Goal: Find specific page/section: Find specific page/section

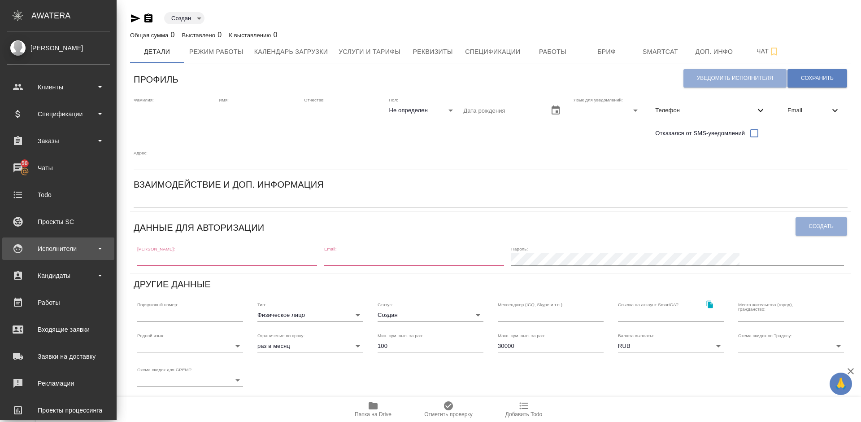
click at [74, 247] on div "Исполнители" at bounding box center [58, 248] width 103 height 13
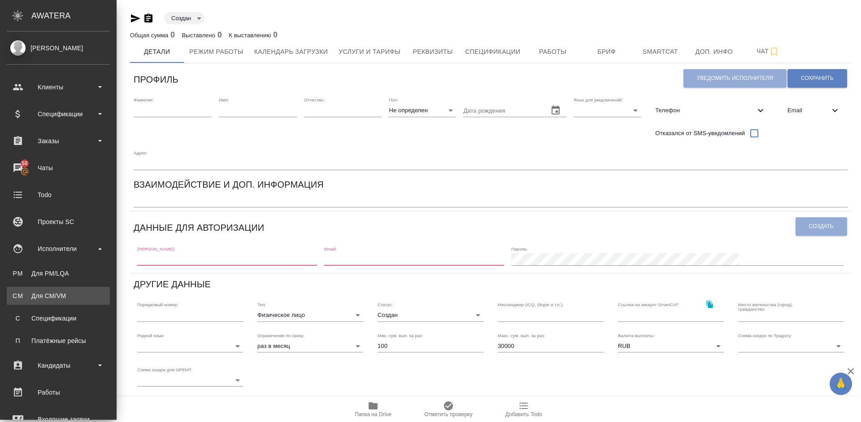
click at [78, 295] on div "Для CM/VM" at bounding box center [58, 295] width 94 height 9
click at [72, 292] on div "Для CM/VM" at bounding box center [58, 295] width 94 height 9
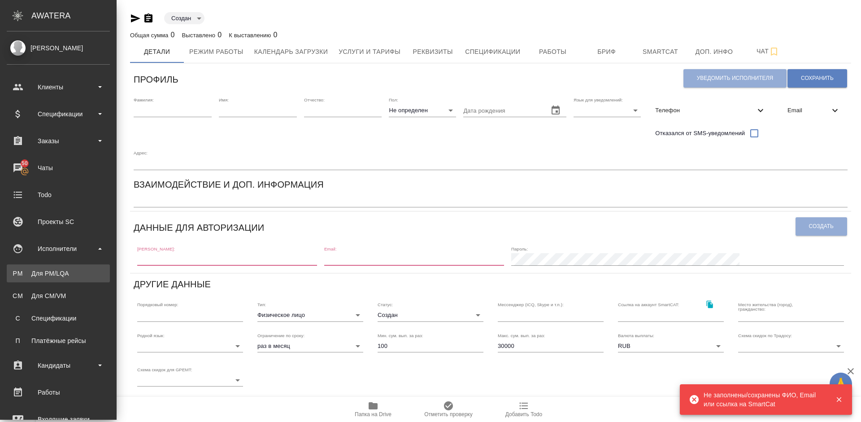
click at [70, 270] on div "Для PM/LQA" at bounding box center [58, 273] width 94 height 9
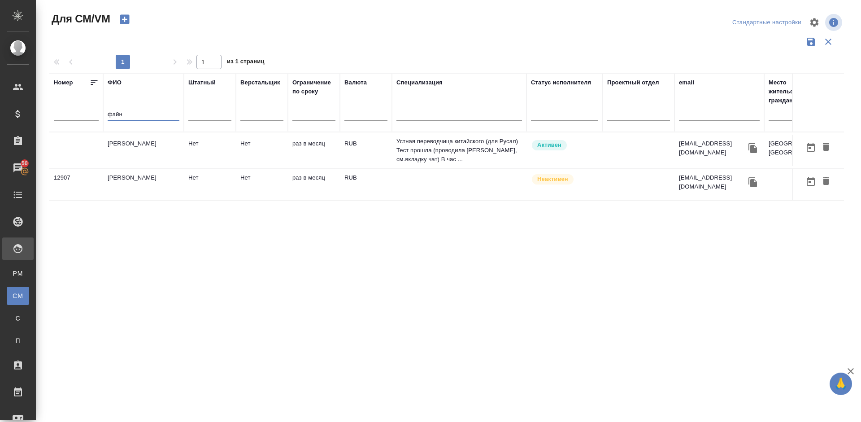
type input "файн"
click at [160, 153] on td "[PERSON_NAME]" at bounding box center [143, 150] width 81 height 31
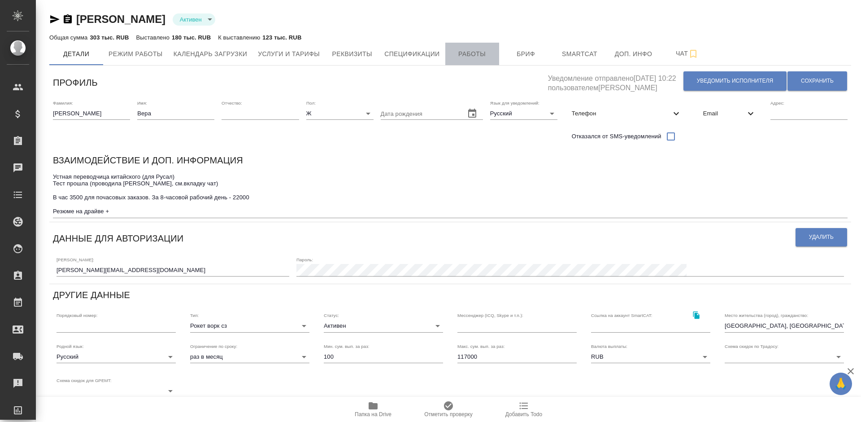
click at [460, 54] on span "Работы" at bounding box center [472, 53] width 43 height 11
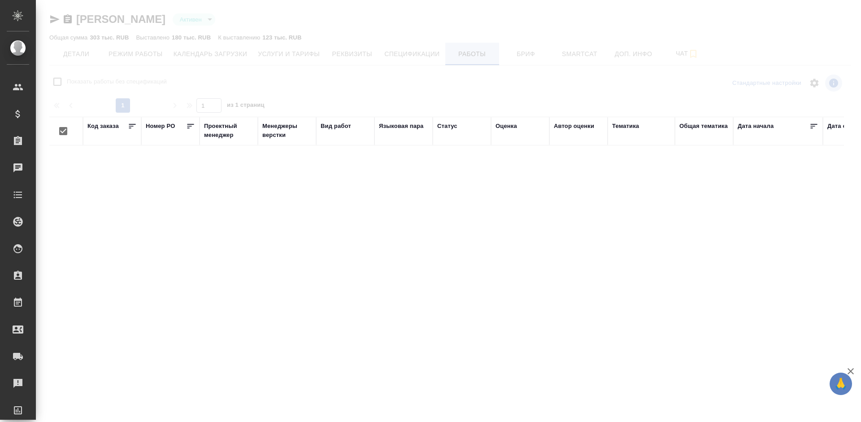
checkbox input "false"
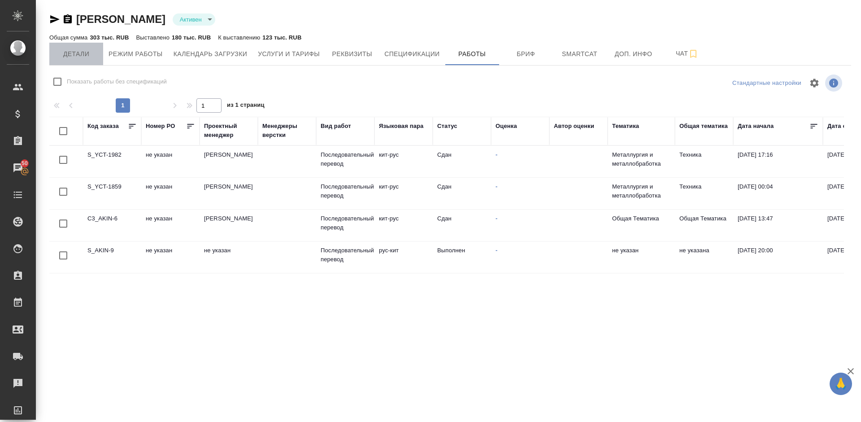
click at [82, 56] on span "Детали" at bounding box center [76, 53] width 43 height 11
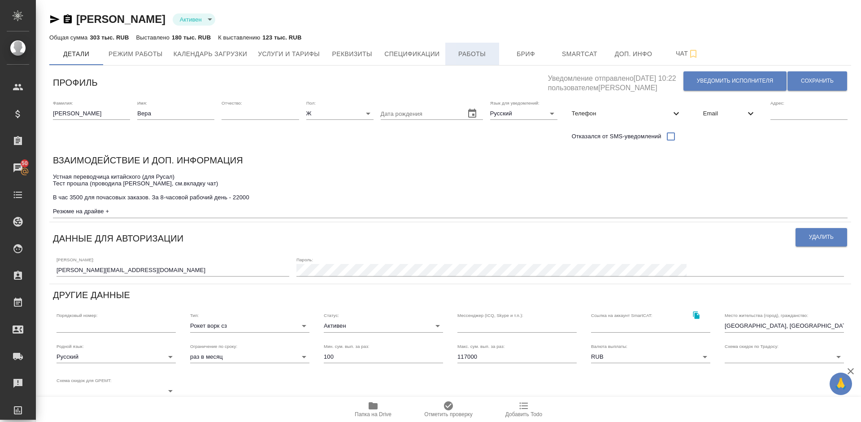
click at [464, 57] on span "Работы" at bounding box center [472, 53] width 43 height 11
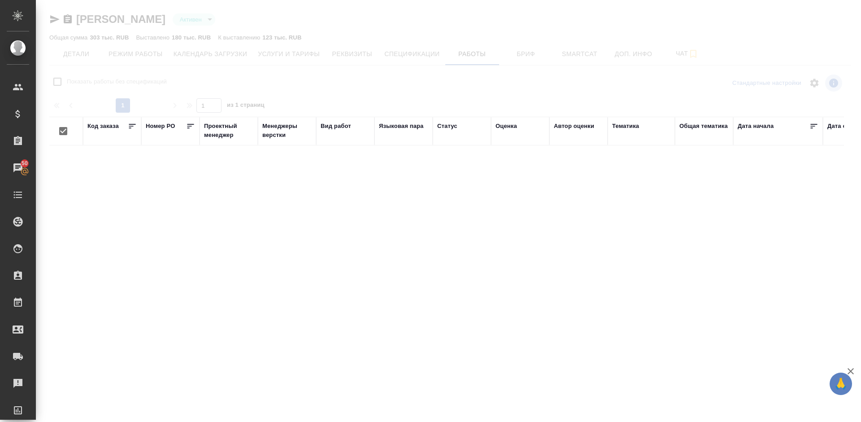
checkbox input "false"
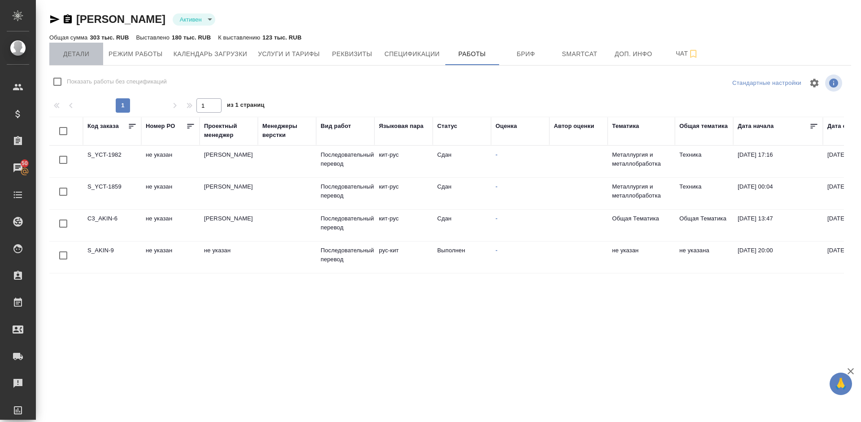
click at [82, 57] on span "Детали" at bounding box center [76, 53] width 43 height 11
